Goal: Task Accomplishment & Management: Use online tool/utility

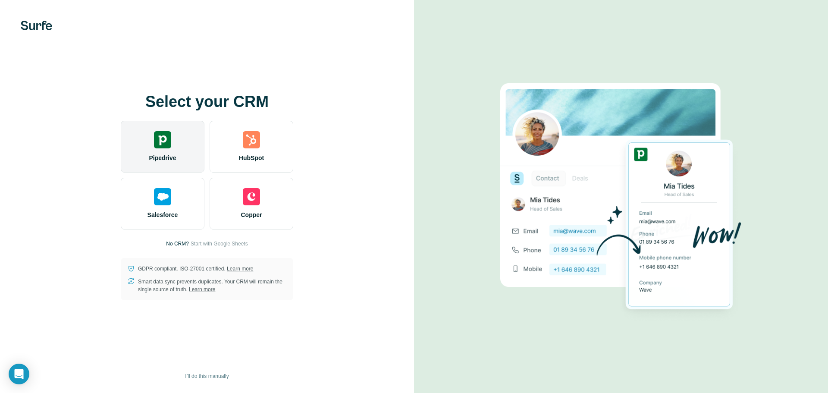
click at [172, 140] on div "Pipedrive" at bounding box center [163, 147] width 84 height 52
